Goal: Find specific page/section: Find specific page/section

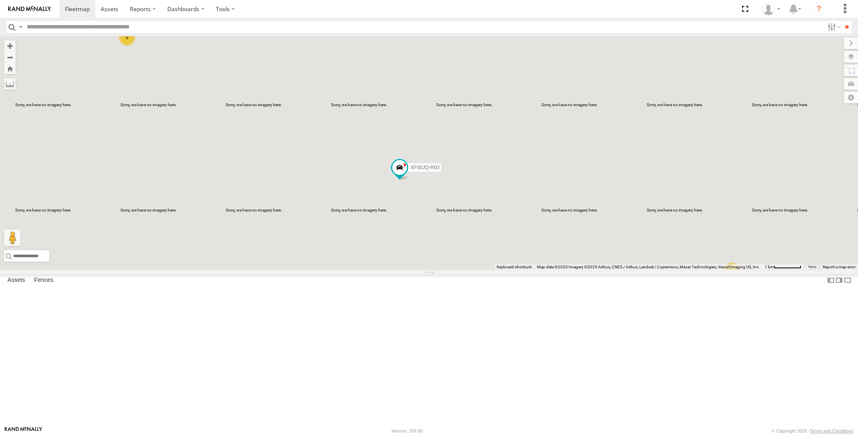
select select "**********"
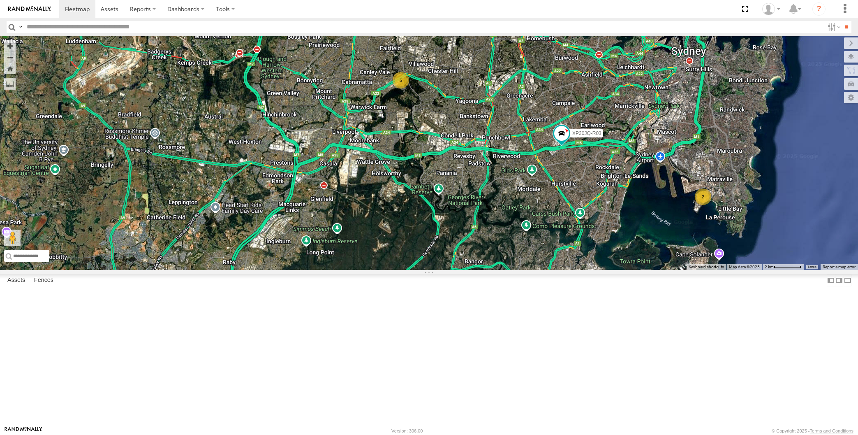
click at [169, 266] on div "XP30JQ-R03 2 5" at bounding box center [429, 153] width 858 height 234
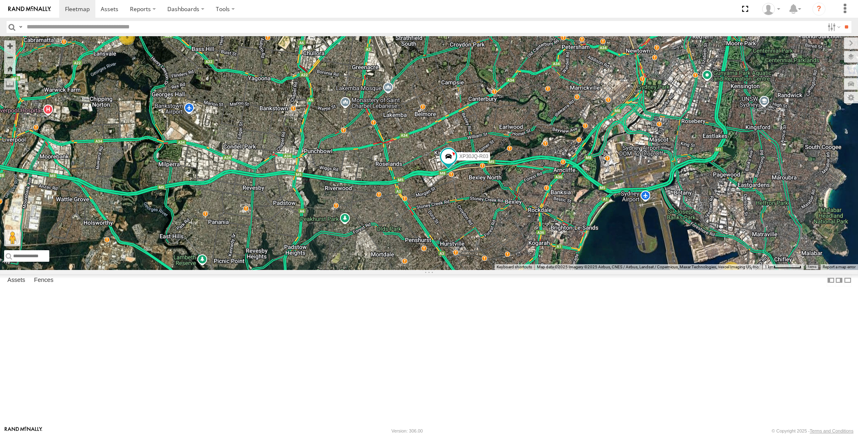
click at [218, 270] on div "XP30JQ-R03 2 5" at bounding box center [429, 153] width 858 height 234
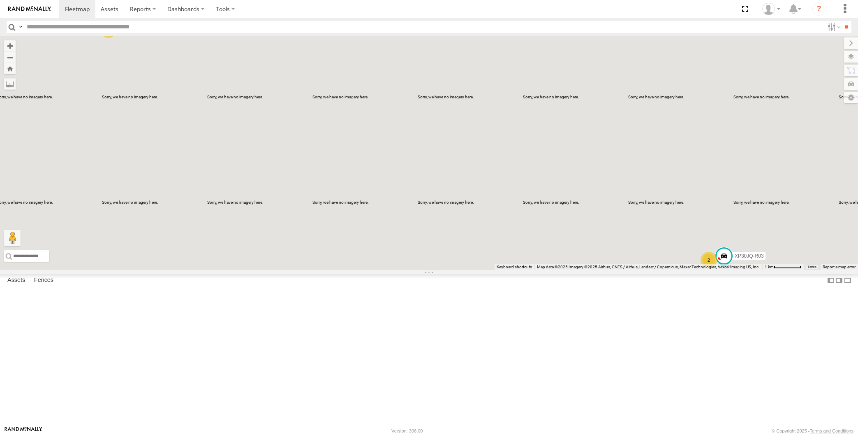
drag, startPoint x: 594, startPoint y: 357, endPoint x: 631, endPoint y: 353, distance: 37.2
click at [574, 270] on div "XP30JQ-R03 2 5" at bounding box center [429, 153] width 858 height 234
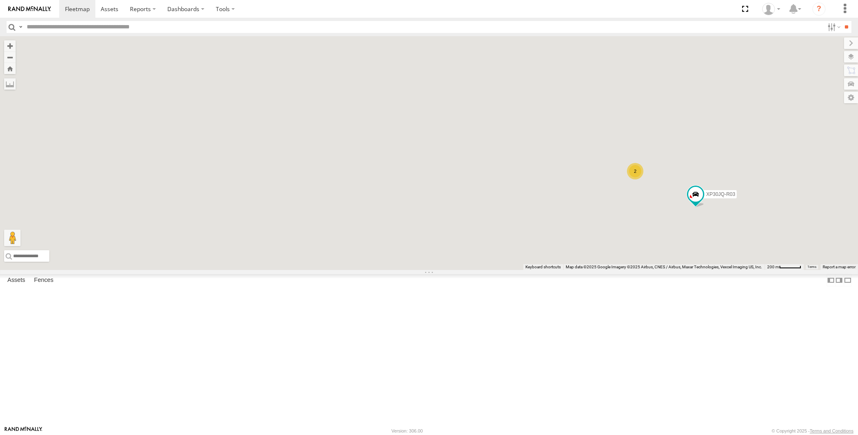
click at [695, 270] on div "XP30JQ-R03 2" at bounding box center [429, 153] width 858 height 234
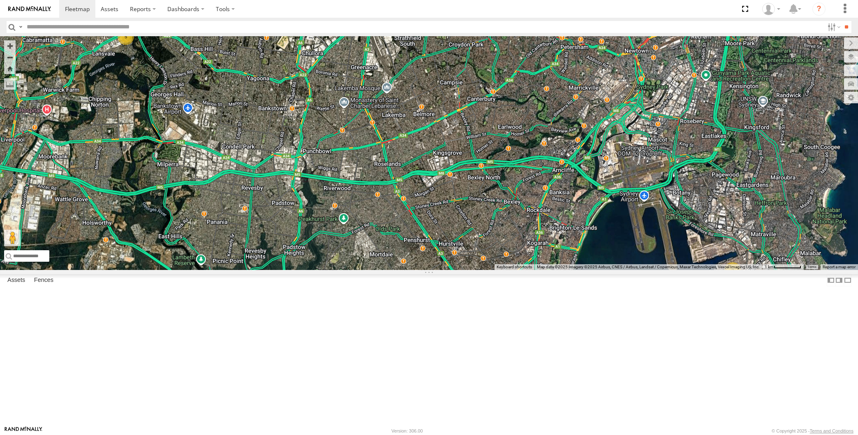
click at [176, 247] on div "3 5" at bounding box center [429, 153] width 858 height 234
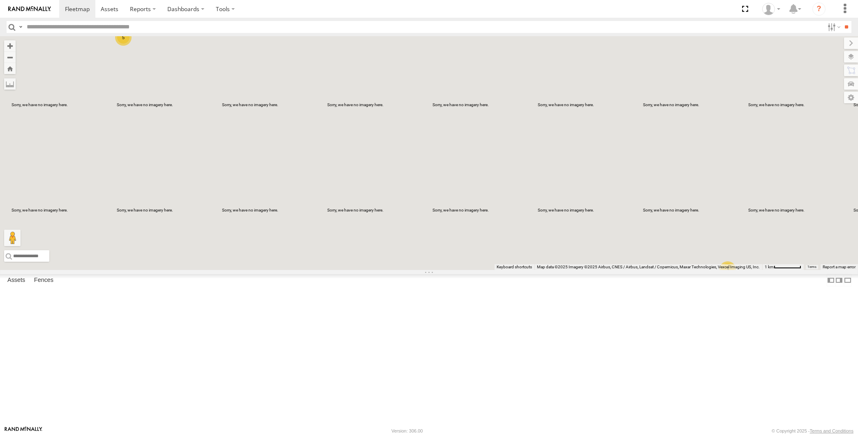
click at [464, 254] on div "3 5" at bounding box center [429, 153] width 858 height 234
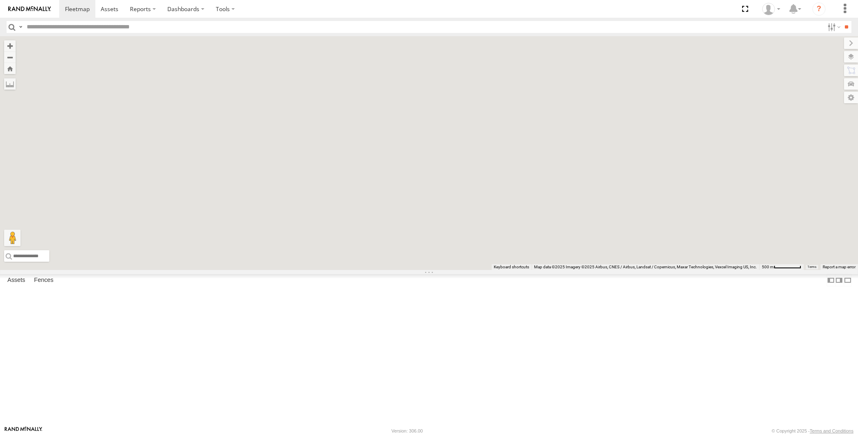
drag, startPoint x: 484, startPoint y: 229, endPoint x: 557, endPoint y: 328, distance: 122.6
click at [556, 270] on div at bounding box center [429, 153] width 858 height 234
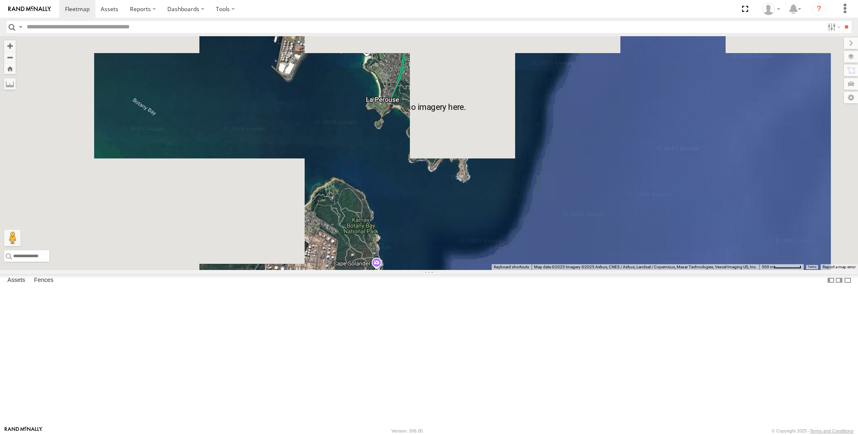
drag, startPoint x: 451, startPoint y: 209, endPoint x: 498, endPoint y: 281, distance: 85.9
click at [498, 270] on div "2 XSNDHU-R04" at bounding box center [429, 153] width 858 height 234
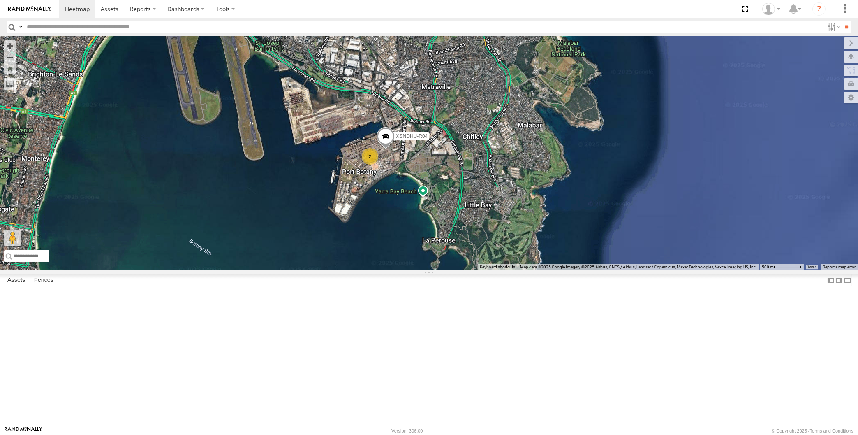
click at [402, 270] on div "XSNDHU-R04 2" at bounding box center [429, 153] width 858 height 234
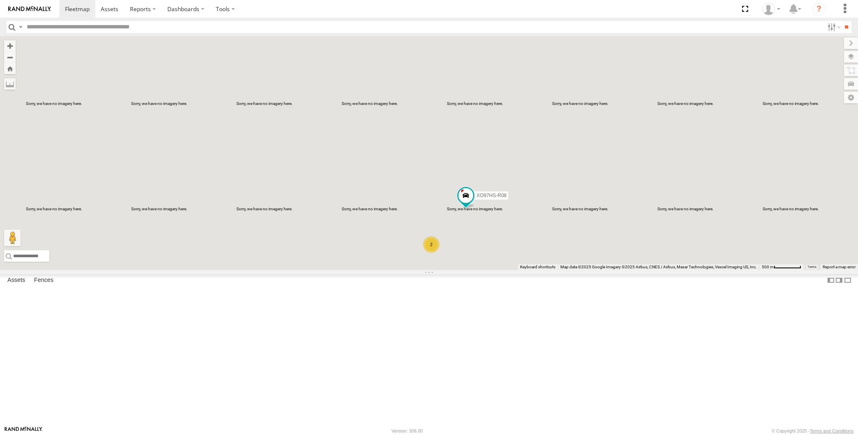
drag, startPoint x: 447, startPoint y: 339, endPoint x: 462, endPoint y: 340, distance: 14.4
click at [462, 270] on div "XO97HS-R08 2" at bounding box center [429, 153] width 858 height 234
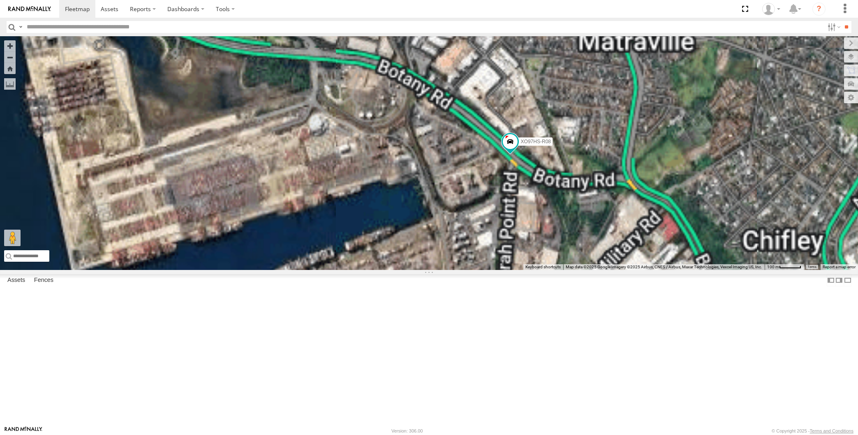
drag, startPoint x: 426, startPoint y: 357, endPoint x: 453, endPoint y: 296, distance: 67.4
click at [452, 270] on div "XO97HS-R08 XP30JQ-R03 XSNDHU-R04" at bounding box center [429, 153] width 858 height 234
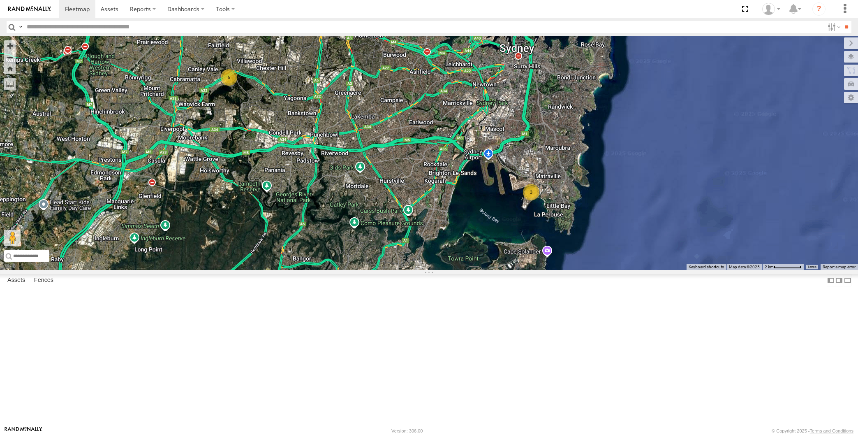
click at [202, 227] on div "3 5" at bounding box center [429, 153] width 858 height 234
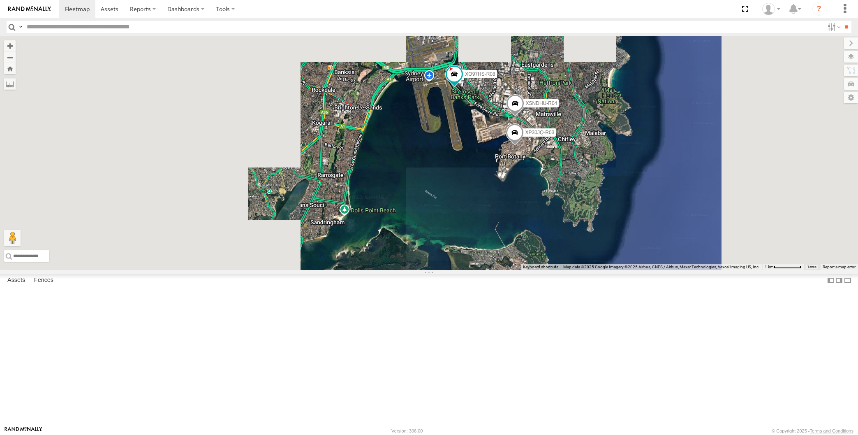
drag, startPoint x: 484, startPoint y: 268, endPoint x: 489, endPoint y: 282, distance: 15.4
click at [493, 270] on div "XP30JQ-R03 XSNDHU-R04 XO97HS-R08" at bounding box center [429, 153] width 858 height 234
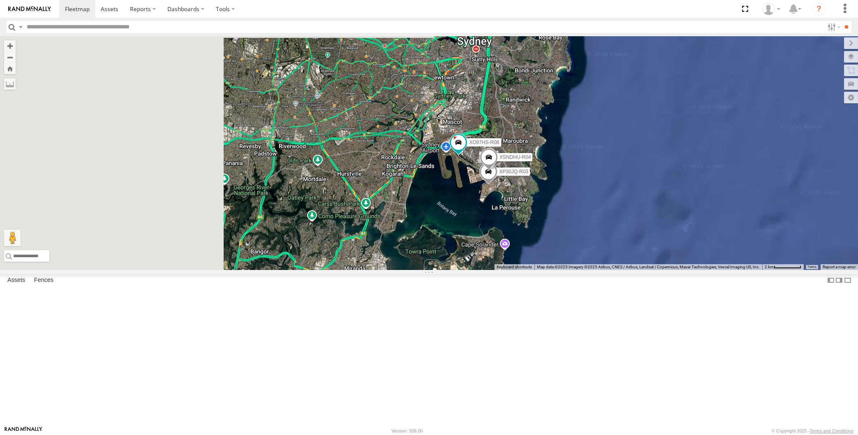
drag, startPoint x: 442, startPoint y: 292, endPoint x: 453, endPoint y: 300, distance: 14.0
click at [453, 270] on div "XP30JQ-R03 XSNDHU-R04 XO97HS-R08" at bounding box center [429, 153] width 858 height 234
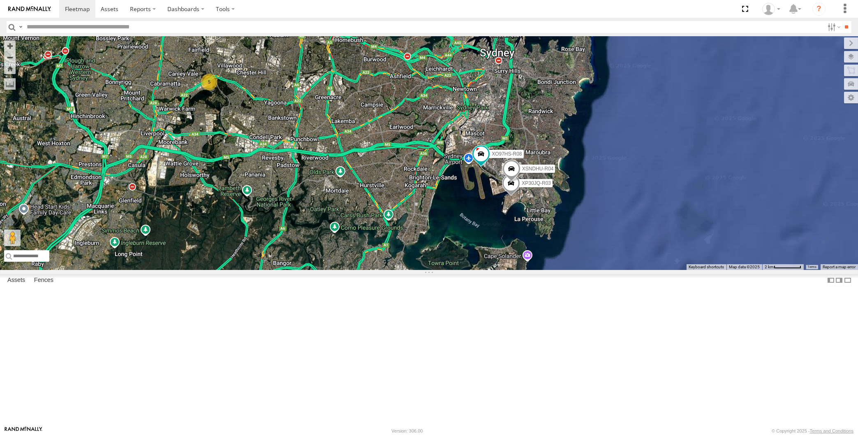
drag, startPoint x: 448, startPoint y: 283, endPoint x: 453, endPoint y: 283, distance: 5.8
click at [453, 270] on div "XP30JQ-R03 XSNDHU-R04 XO97HS-R08 5" at bounding box center [429, 153] width 858 height 234
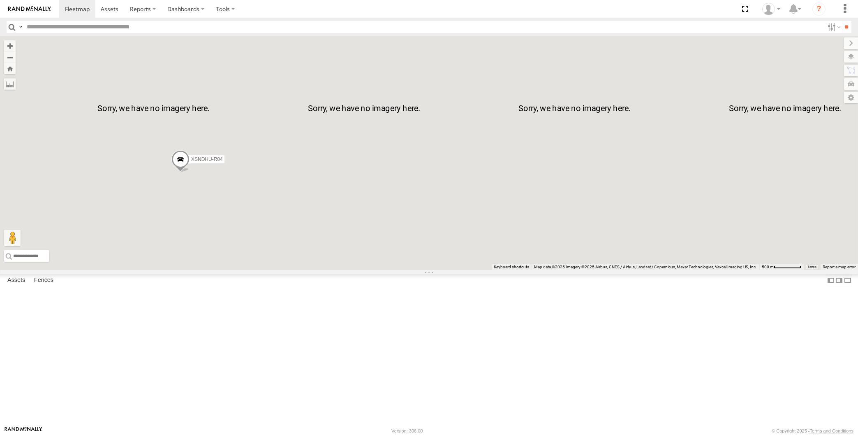
drag, startPoint x: 165, startPoint y: 177, endPoint x: 205, endPoint y: 199, distance: 45.6
click at [205, 199] on div "XP30JQ-R03 XSNDHU-R04 XO97HS-R08 5" at bounding box center [429, 153] width 858 height 234
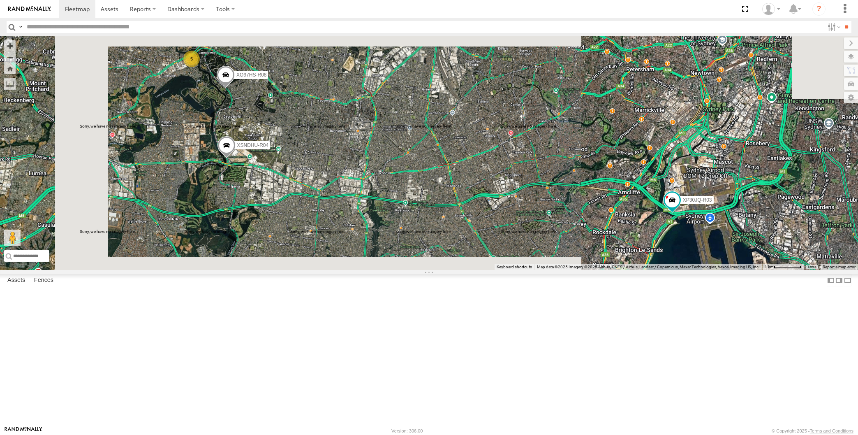
click at [225, 201] on div "XP30JQ-R03 XSNDHU-R04 XO97HS-R08 5" at bounding box center [429, 153] width 858 height 234
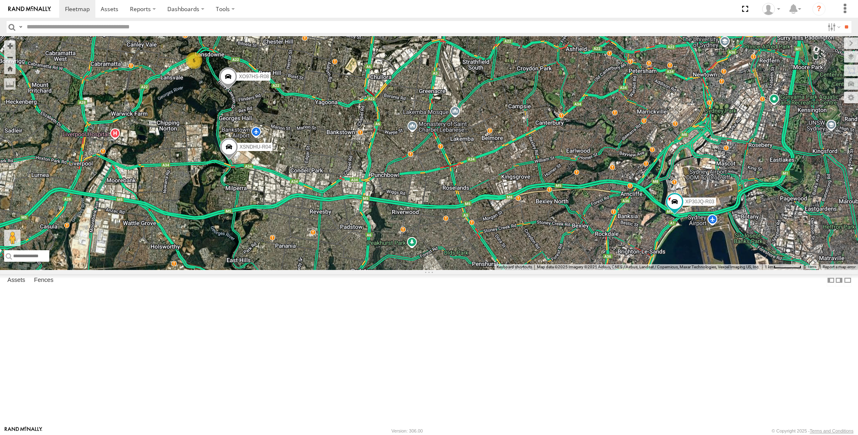
drag, startPoint x: 544, startPoint y: 302, endPoint x: 528, endPoint y: 288, distance: 21.3
click at [530, 270] on div "XP30JQ-R03 XSNDHU-R04 XO97HS-R08 5" at bounding box center [429, 153] width 858 height 234
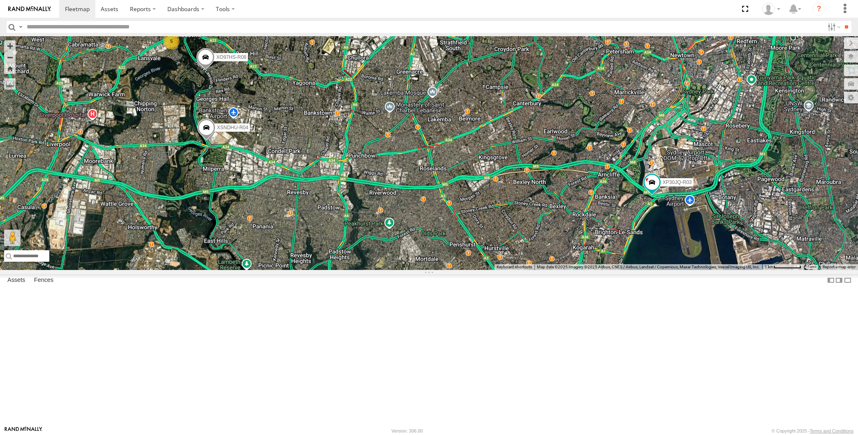
drag, startPoint x: 310, startPoint y: 241, endPoint x: 319, endPoint y: 235, distance: 11.3
click at [319, 236] on div "XP30JQ-R03 XSNDHU-R04 XO97HS-R08 5" at bounding box center [429, 153] width 858 height 234
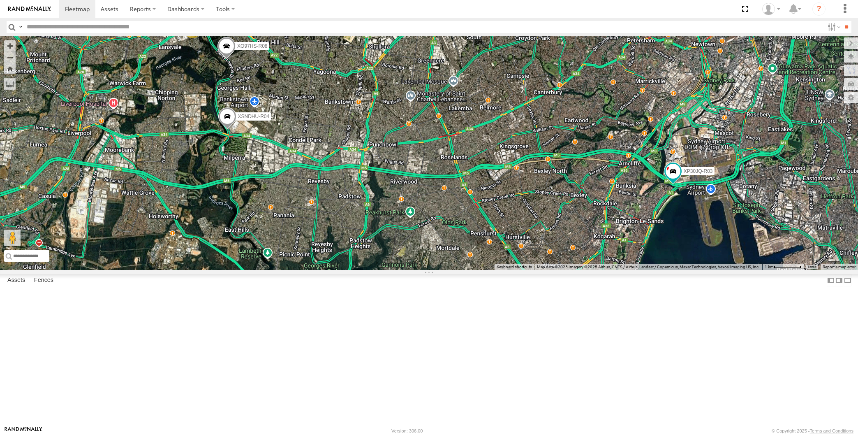
drag, startPoint x: 333, startPoint y: 250, endPoint x: 332, endPoint y: 256, distance: 5.9
click at [333, 254] on div "XP30JQ-R03 XSNDHU-R04 XO97HS-R08 5" at bounding box center [429, 153] width 858 height 234
